Goal: Task Accomplishment & Management: Manage account settings

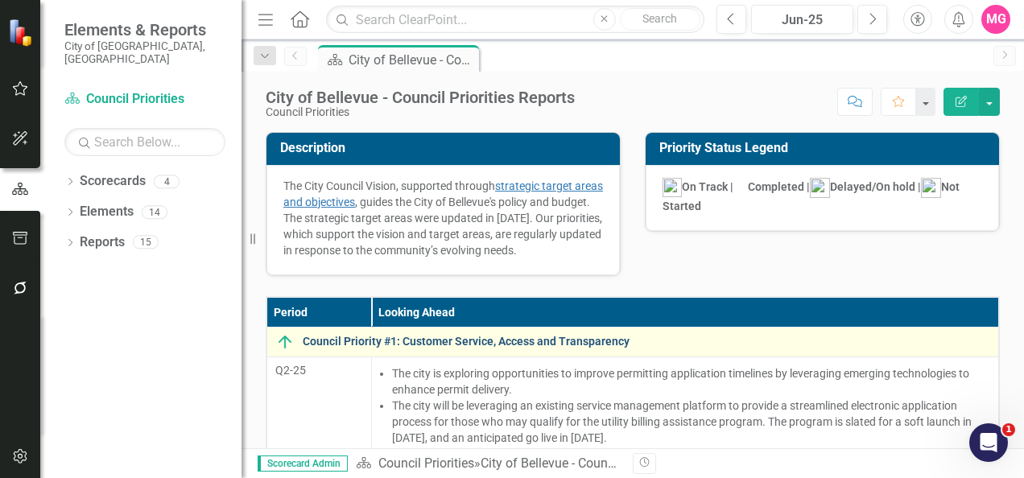
click at [423, 348] on link "Council Priority #1: Customer Service, Access and Transparency" at bounding box center [646, 342] width 687 height 12
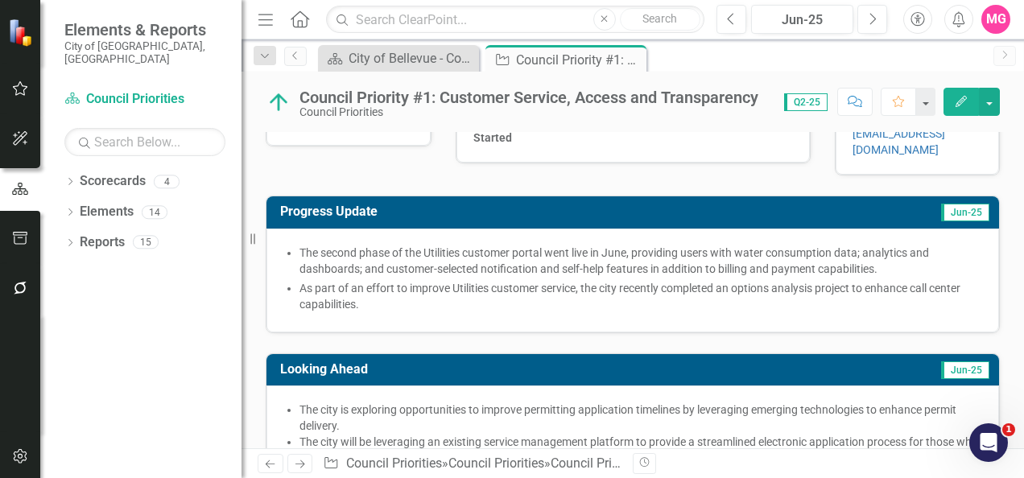
scroll to position [212, 0]
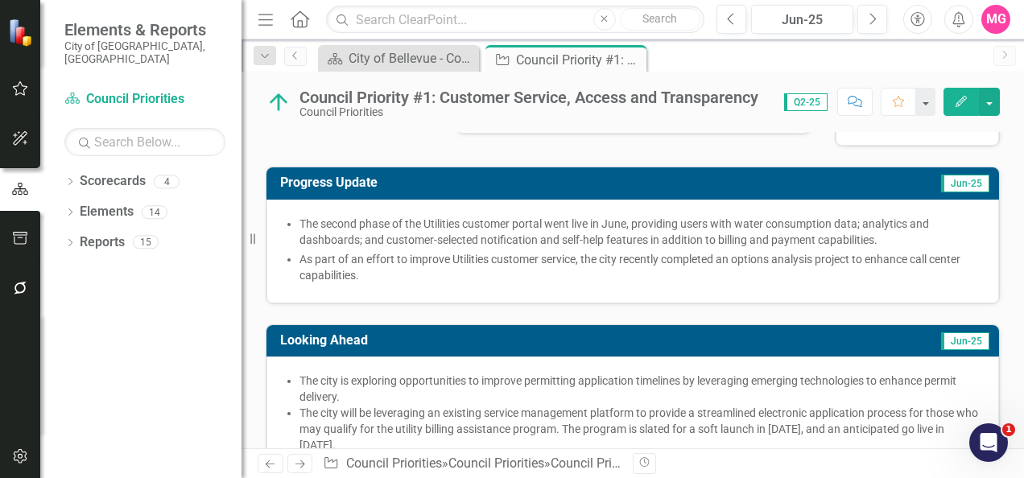
click at [451, 243] on li "The second phase of the Utilities customer portal went live in June, providing …" at bounding box center [640, 232] width 683 height 32
drag, startPoint x: 451, startPoint y: 243, endPoint x: 386, endPoint y: 238, distance: 64.6
click at [386, 238] on span "The second phase of the Utilities customer portal went live in June, providing …" at bounding box center [613, 231] width 629 height 29
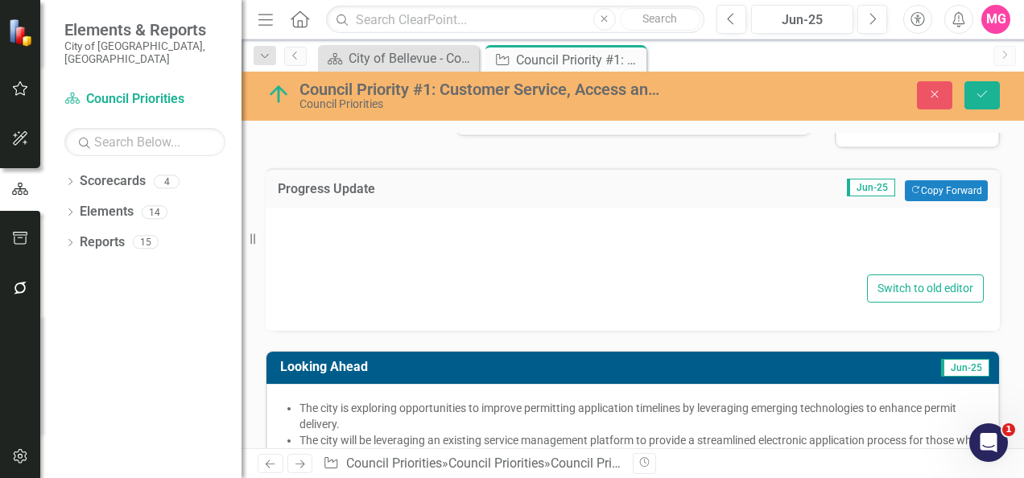
type textarea "<div> <ul> <li><span lang="EN-US" xml:lang="EN-US" data-contrast="auto"><span d…"
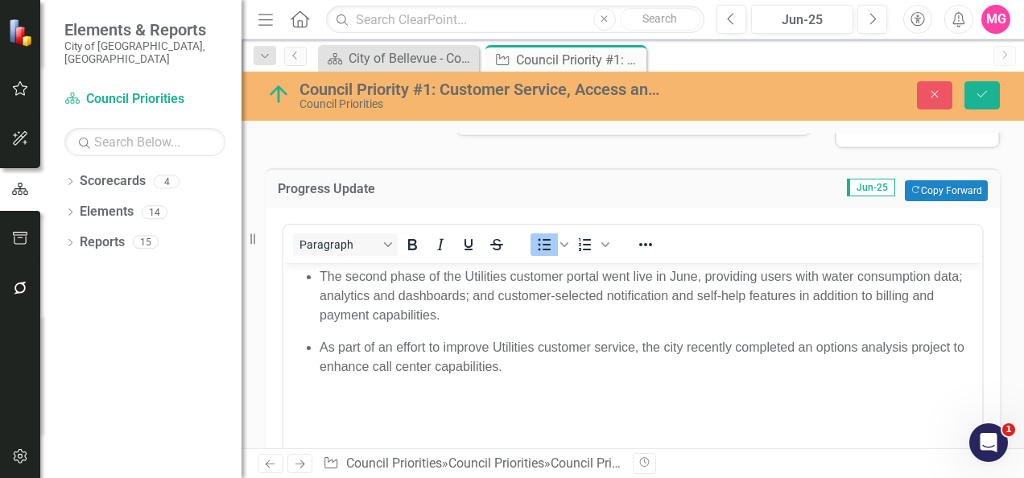
scroll to position [0, 0]
click at [990, 97] on button "Save" at bounding box center [981, 95] width 35 height 28
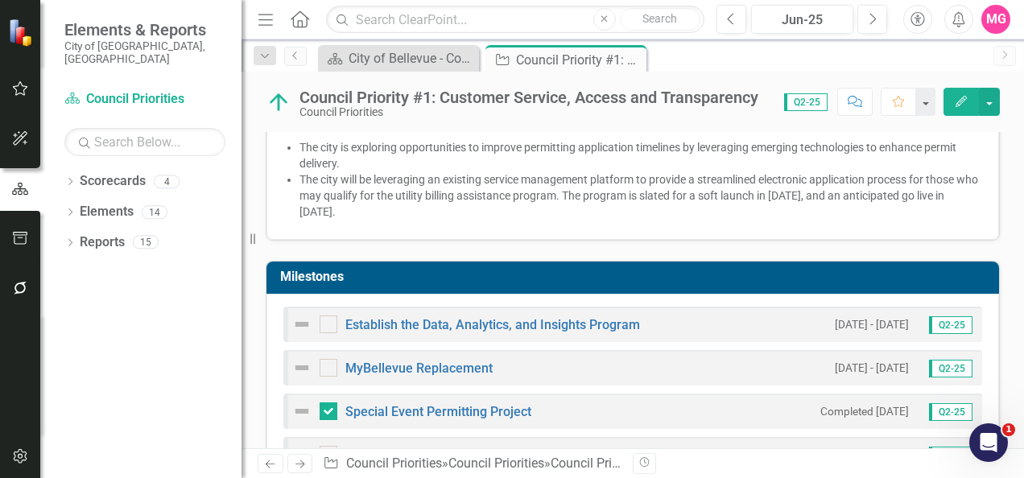
scroll to position [452, 0]
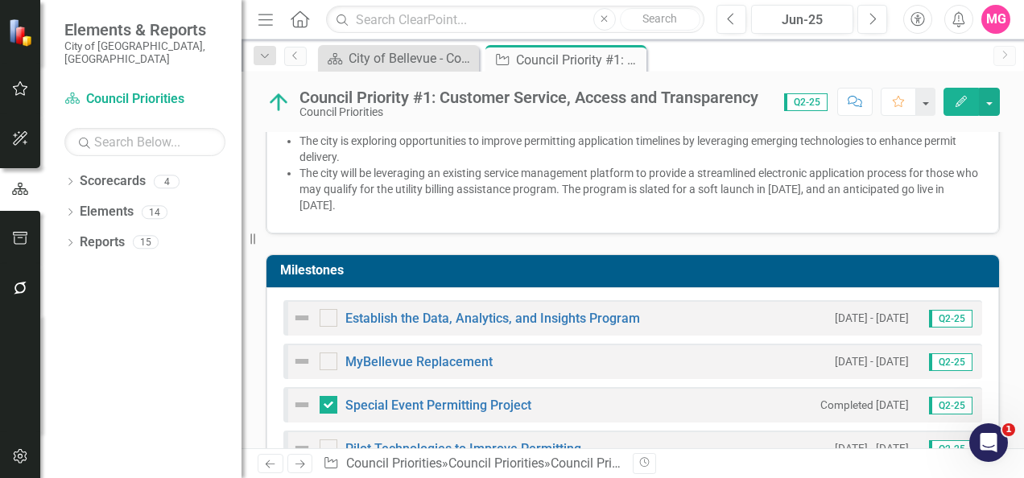
click at [493, 259] on td "Milestones" at bounding box center [635, 272] width 711 height 27
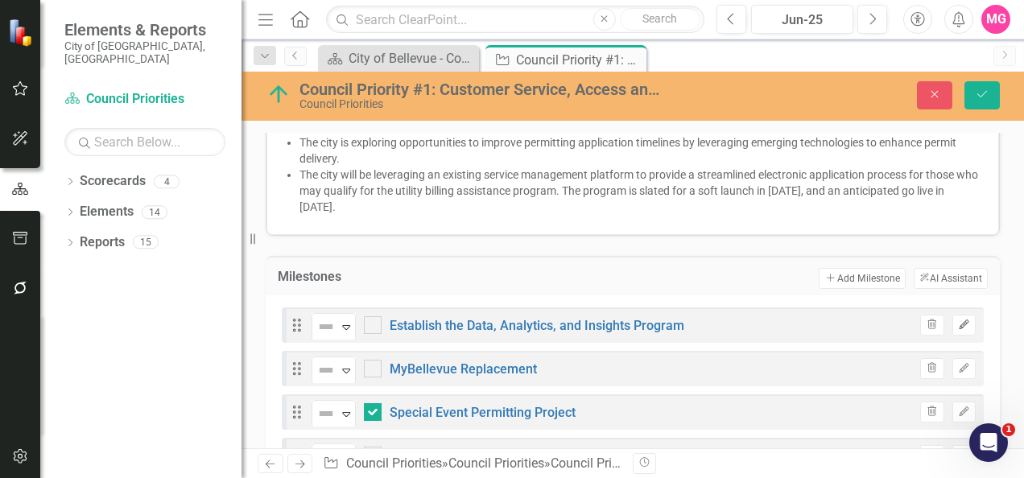
click at [958, 320] on icon "Edit" at bounding box center [964, 325] width 12 height 10
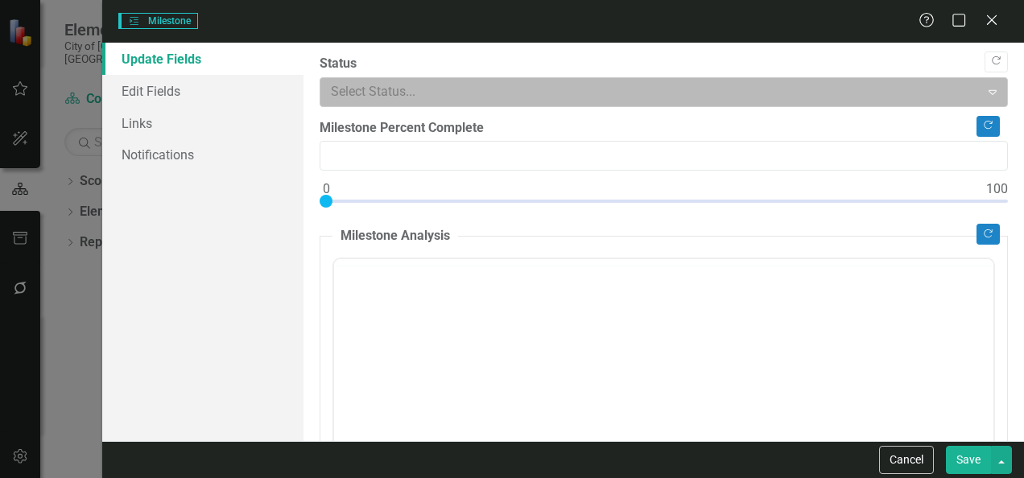
type input "0"
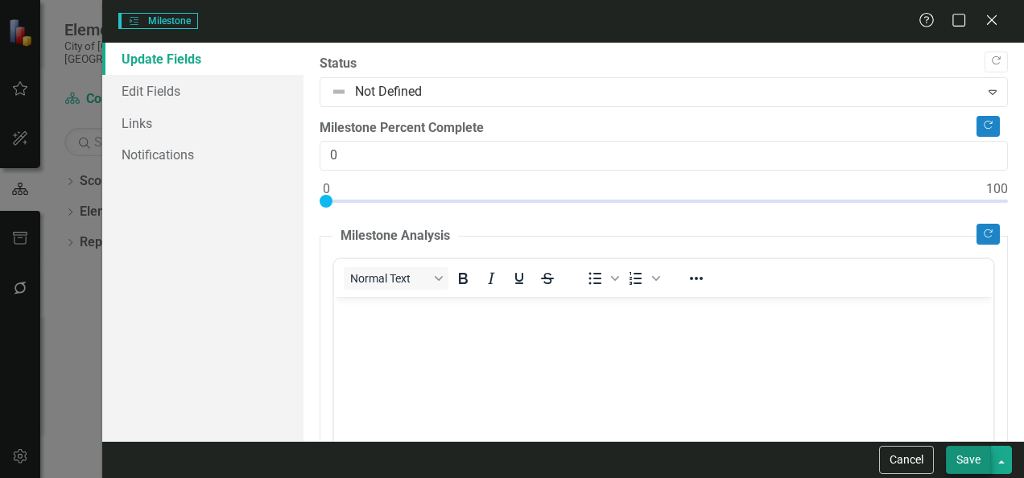
scroll to position [0, 0]
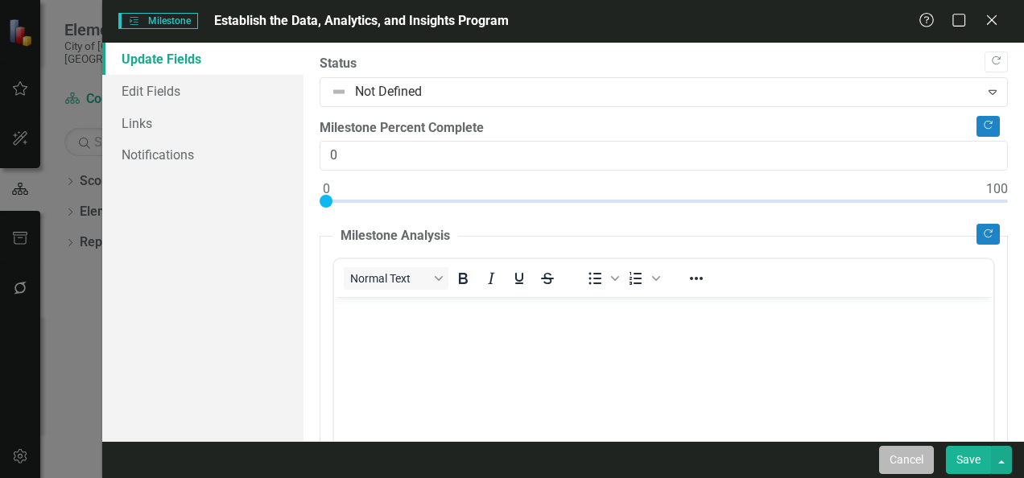
click at [918, 451] on button "Cancel" at bounding box center [906, 460] width 55 height 28
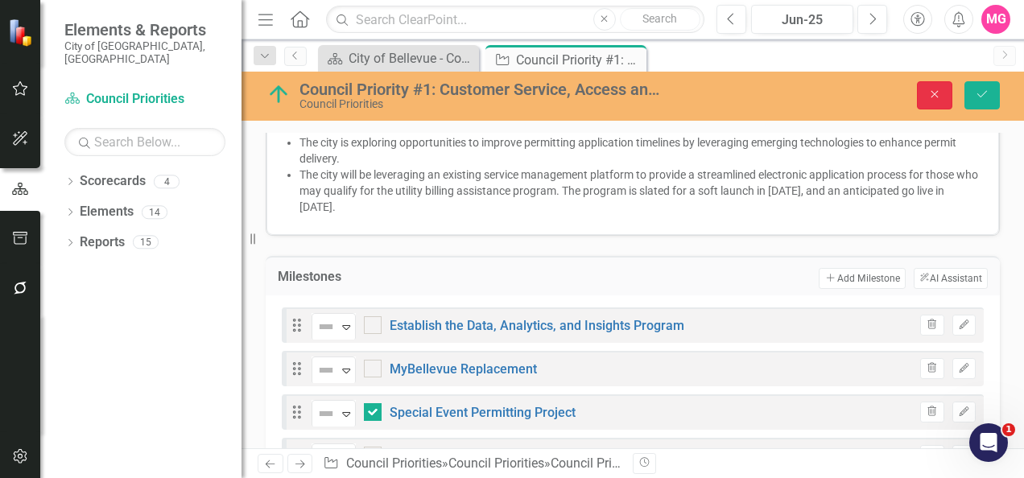
click at [928, 103] on button "Close" at bounding box center [934, 95] width 35 height 28
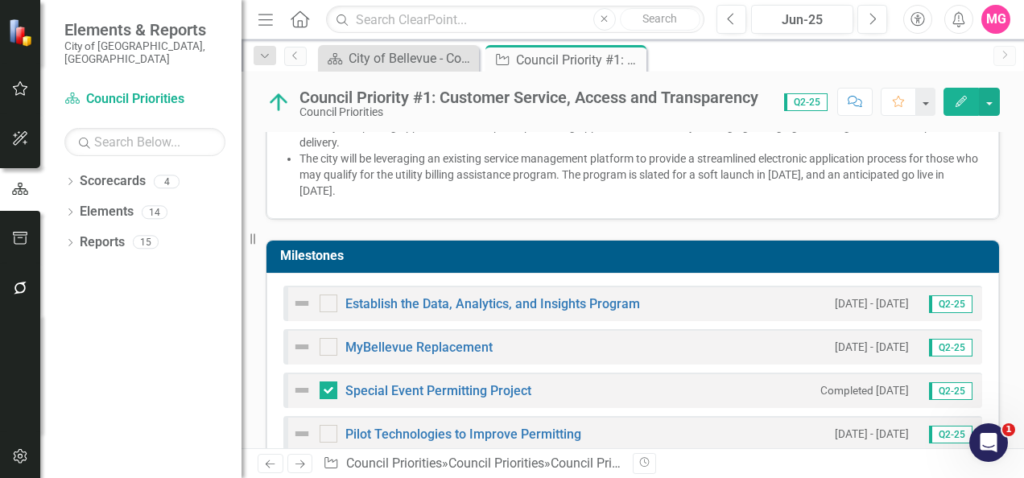
scroll to position [468, 0]
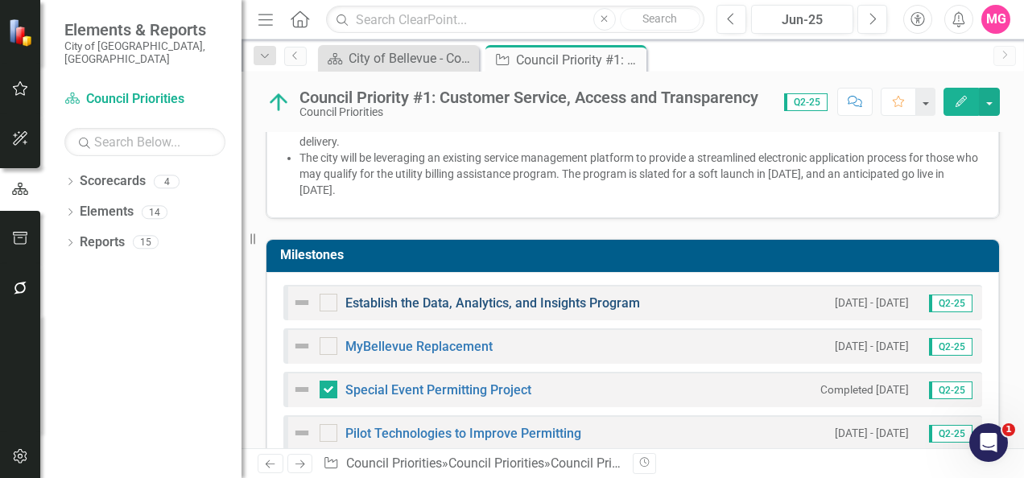
click at [452, 295] on link "Establish the Data, Analytics, and Insights Program" at bounding box center [492, 302] width 295 height 15
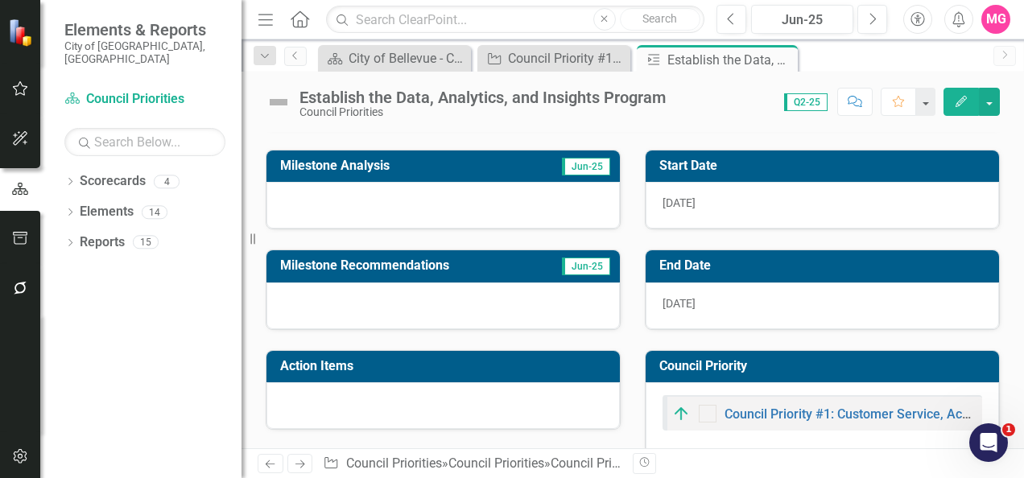
scroll to position [105, 0]
